Goal: Check status

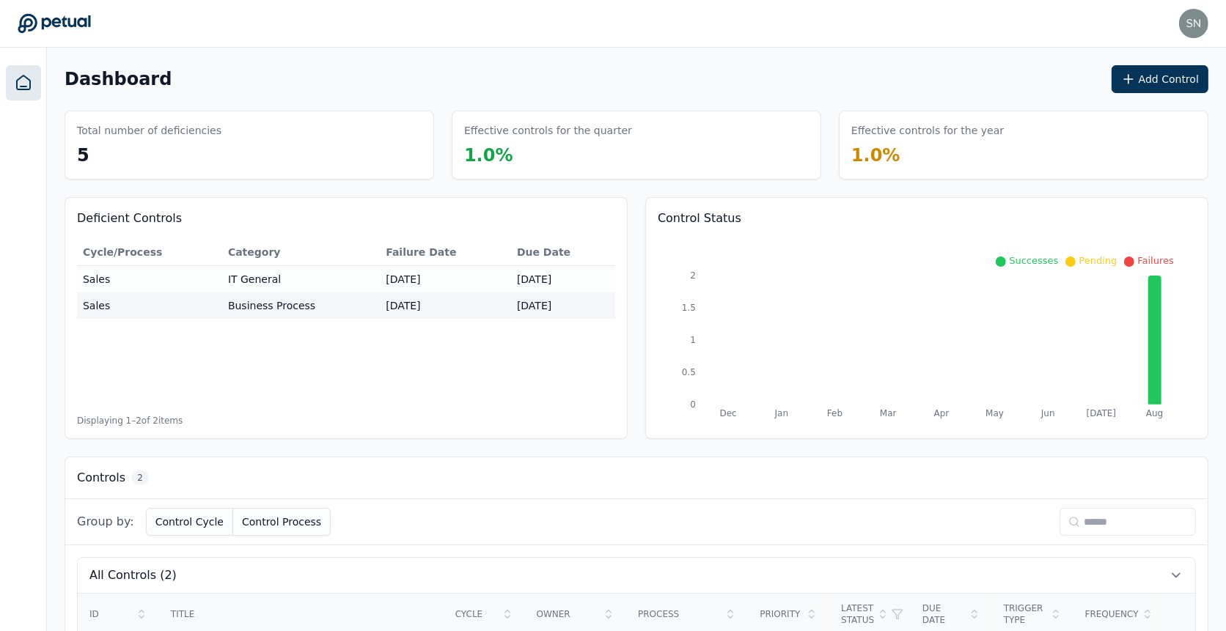
scroll to position [178, 0]
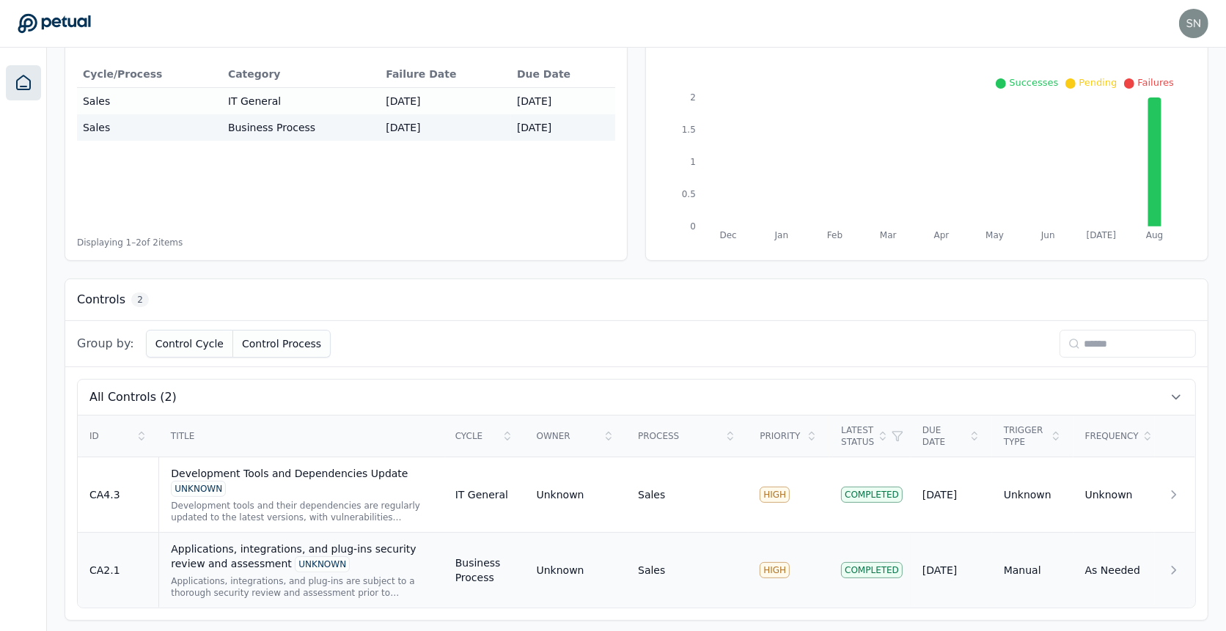
click at [268, 549] on div "Applications, integrations, and plug-ins security review and assessment UNKNOWN" at bounding box center [301, 557] width 260 height 31
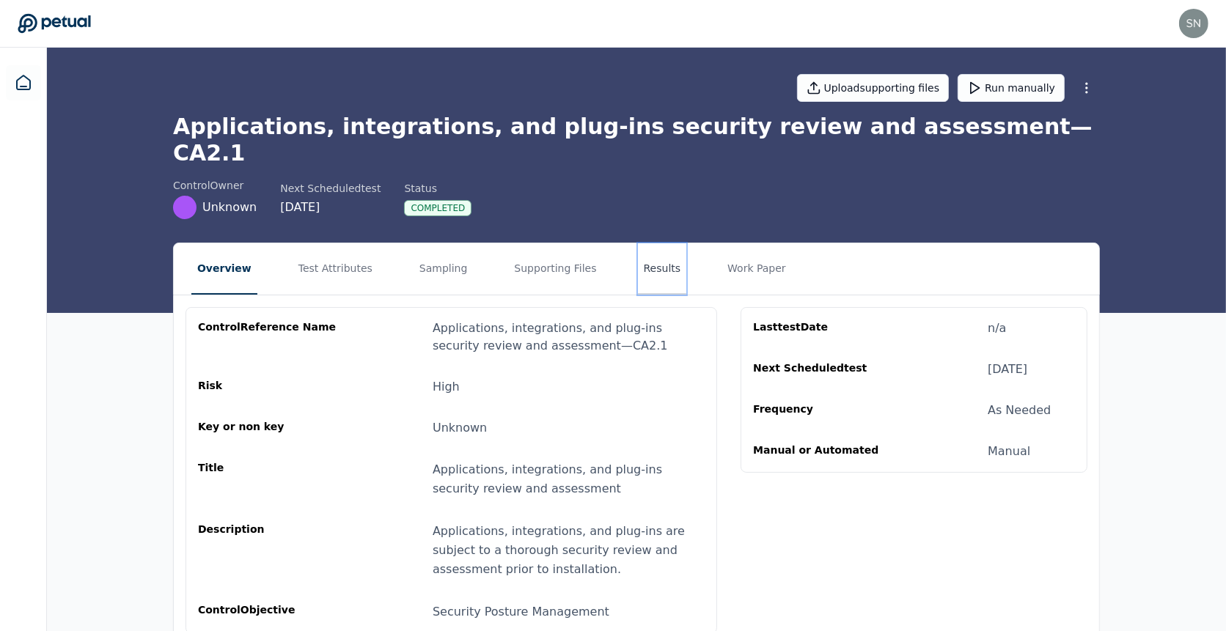
click at [638, 244] on button "Results" at bounding box center [662, 268] width 49 height 51
